Goal: Navigation & Orientation: Find specific page/section

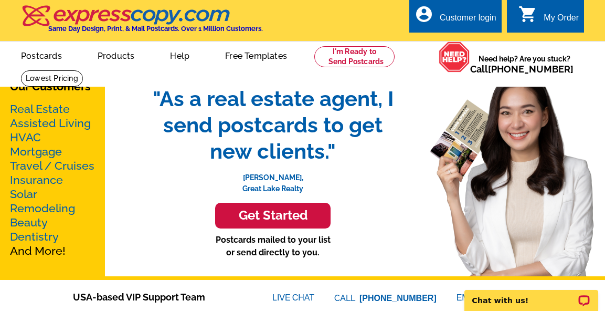
click at [36, 110] on link "Real Estate" at bounding box center [40, 108] width 60 height 13
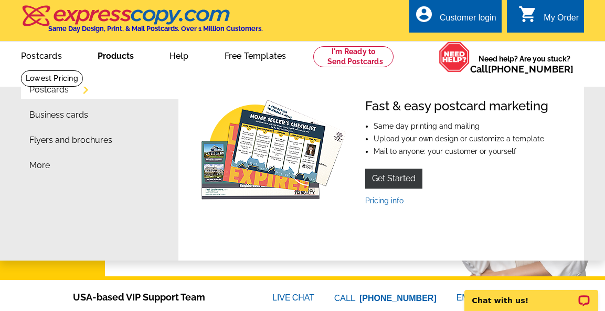
click at [123, 51] on link "Products" at bounding box center [116, 54] width 70 height 25
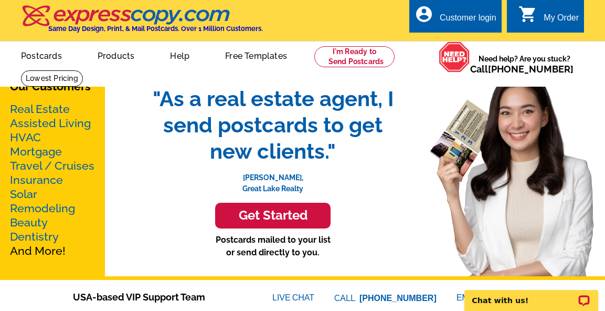
click at [123, 51] on link "Products" at bounding box center [116, 54] width 71 height 25
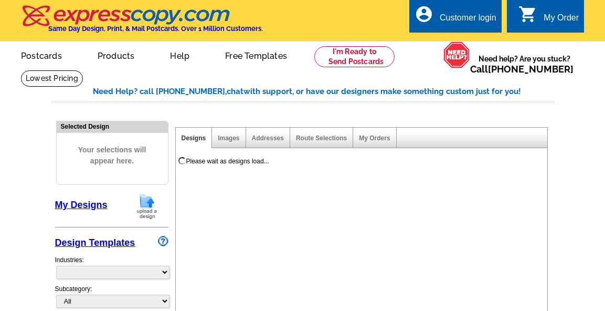
select select "785"
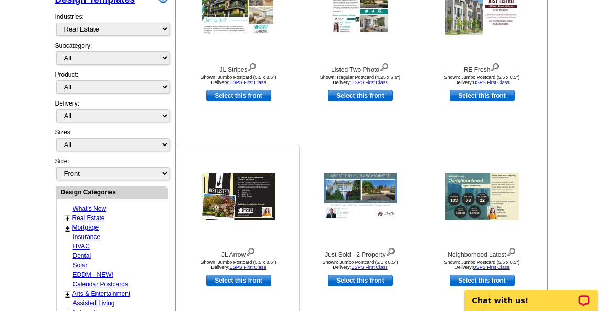
scroll to position [245, 0]
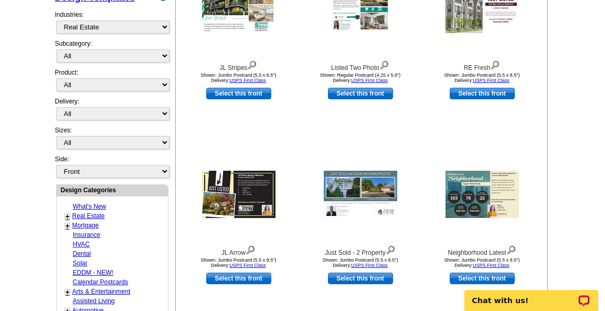
click at [99, 212] on link "Real Estate" at bounding box center [88, 215] width 33 height 7
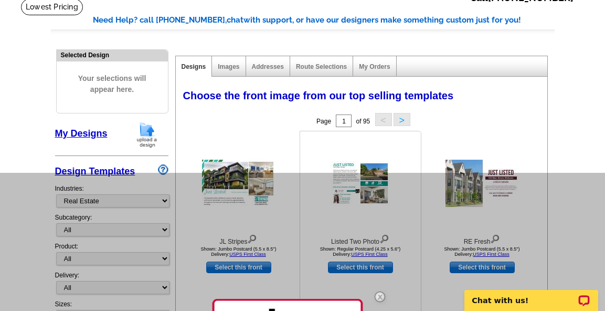
scroll to position [273, 0]
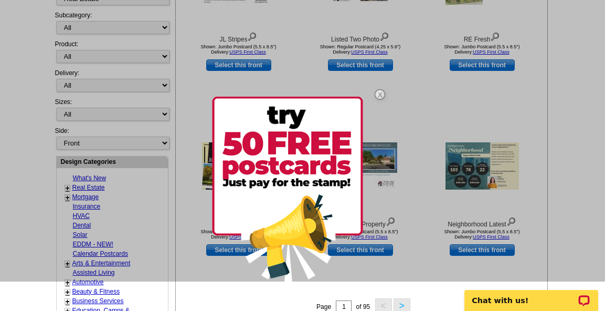
click at [453, 110] on div at bounding box center [302, 126] width 605 height 311
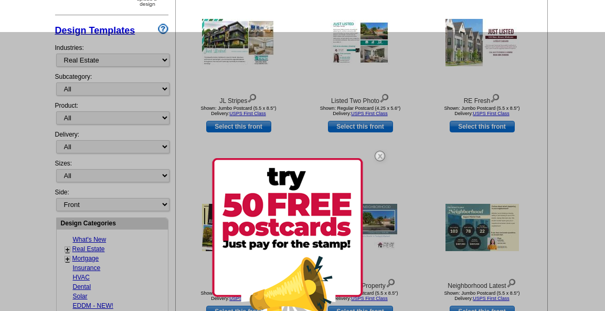
scroll to position [210, 0]
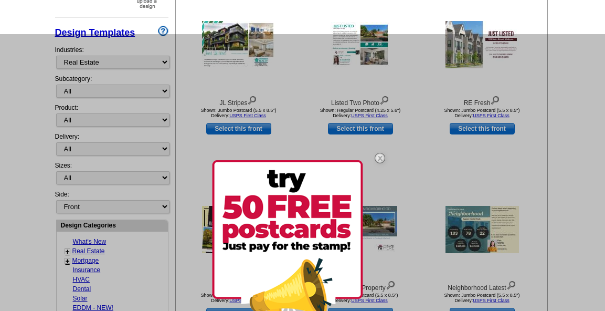
click at [222, 36] on div at bounding box center [302, 189] width 605 height 311
click at [236, 129] on div at bounding box center [302, 189] width 605 height 311
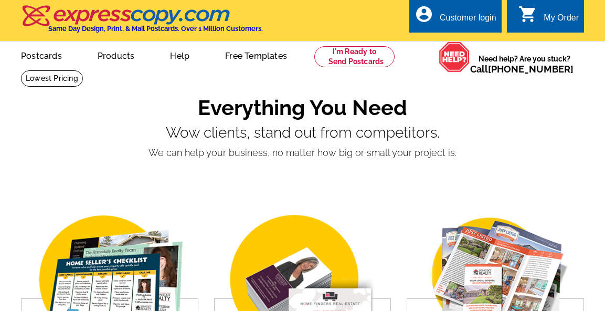
click at [77, 116] on h1 "Everything You Need" at bounding box center [302, 107] width 563 height 25
